Goal: Transaction & Acquisition: Purchase product/service

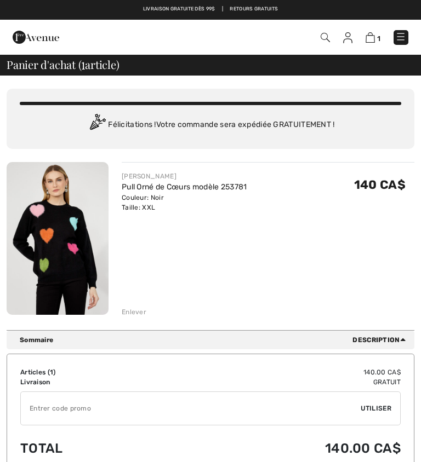
click at [402, 42] on img at bounding box center [400, 37] width 11 height 11
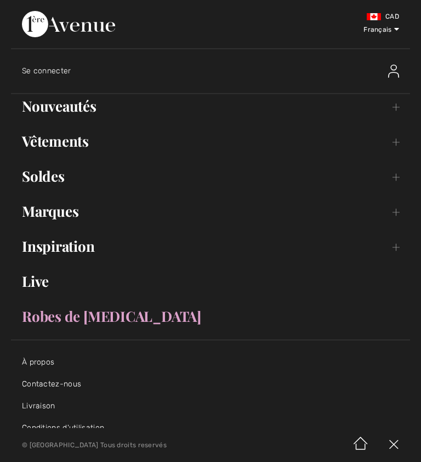
click at [392, 142] on link "Vêtements Toggle submenu" at bounding box center [210, 141] width 399 height 24
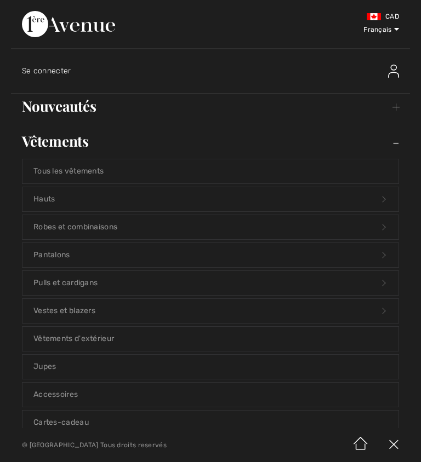
click at [58, 255] on link "Pantalons Open submenu" at bounding box center [210, 255] width 376 height 24
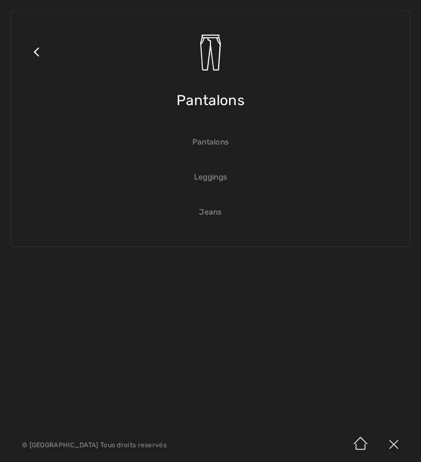
click at [211, 208] on link "Jeans" at bounding box center [210, 213] width 376 height 24
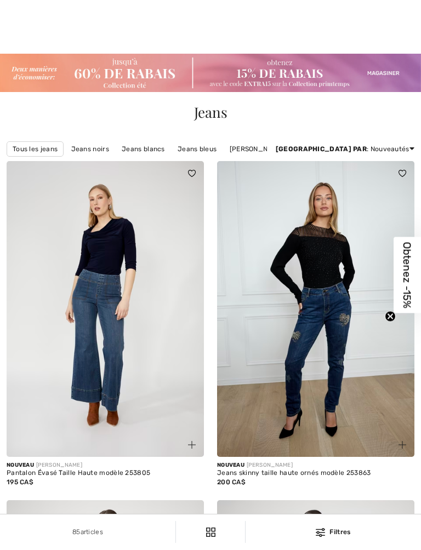
scroll to position [153, 0]
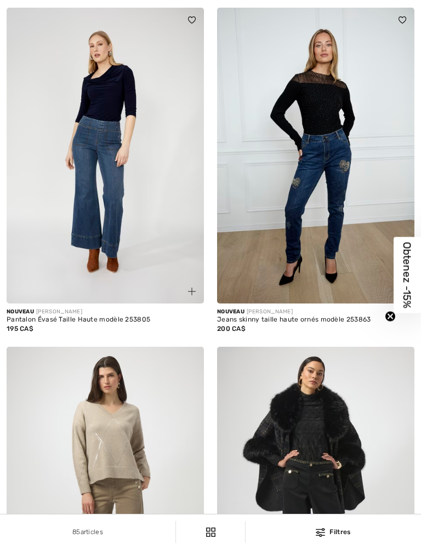
checkbox input "true"
click at [295, 324] on div "Jeans skinny taille haute ornés modèle 253863" at bounding box center [315, 320] width 197 height 8
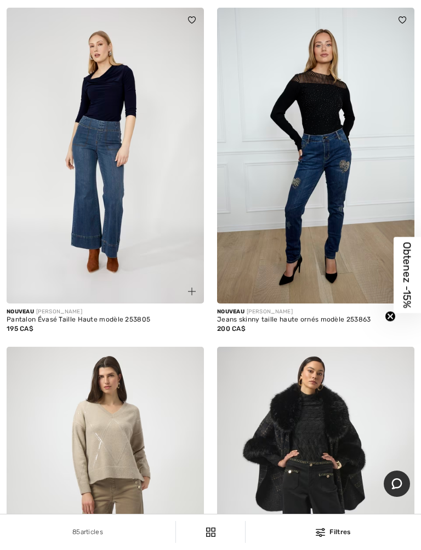
click at [351, 176] on img at bounding box center [315, 156] width 197 height 296
